Goal: Information Seeking & Learning: Learn about a topic

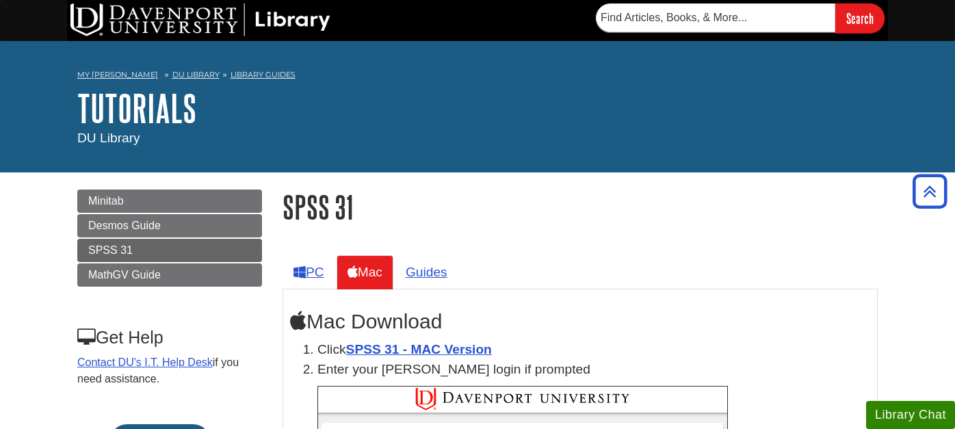
scroll to position [6688, 0]
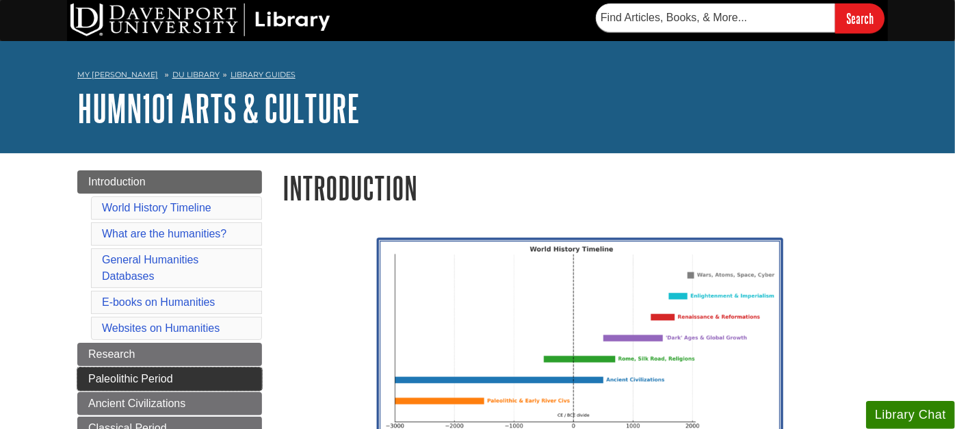
click at [114, 373] on span "Paleolithic Period" at bounding box center [130, 379] width 85 height 12
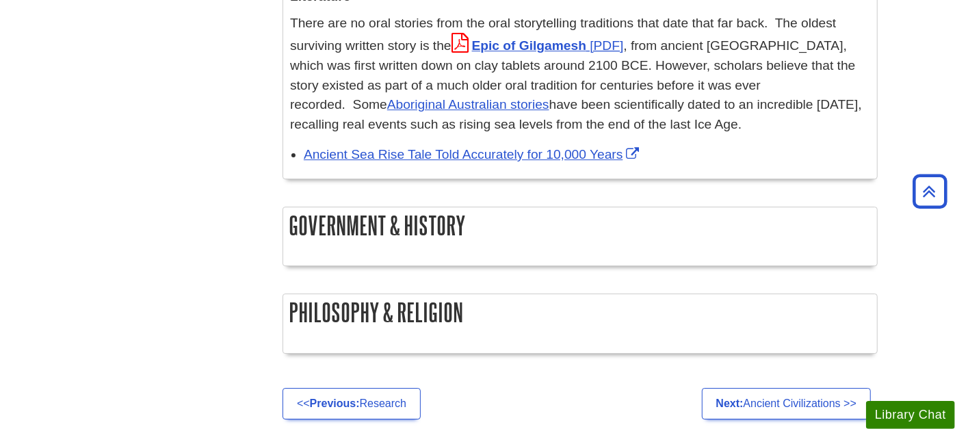
scroll to position [2736, 0]
